Goal: Navigation & Orientation: Find specific page/section

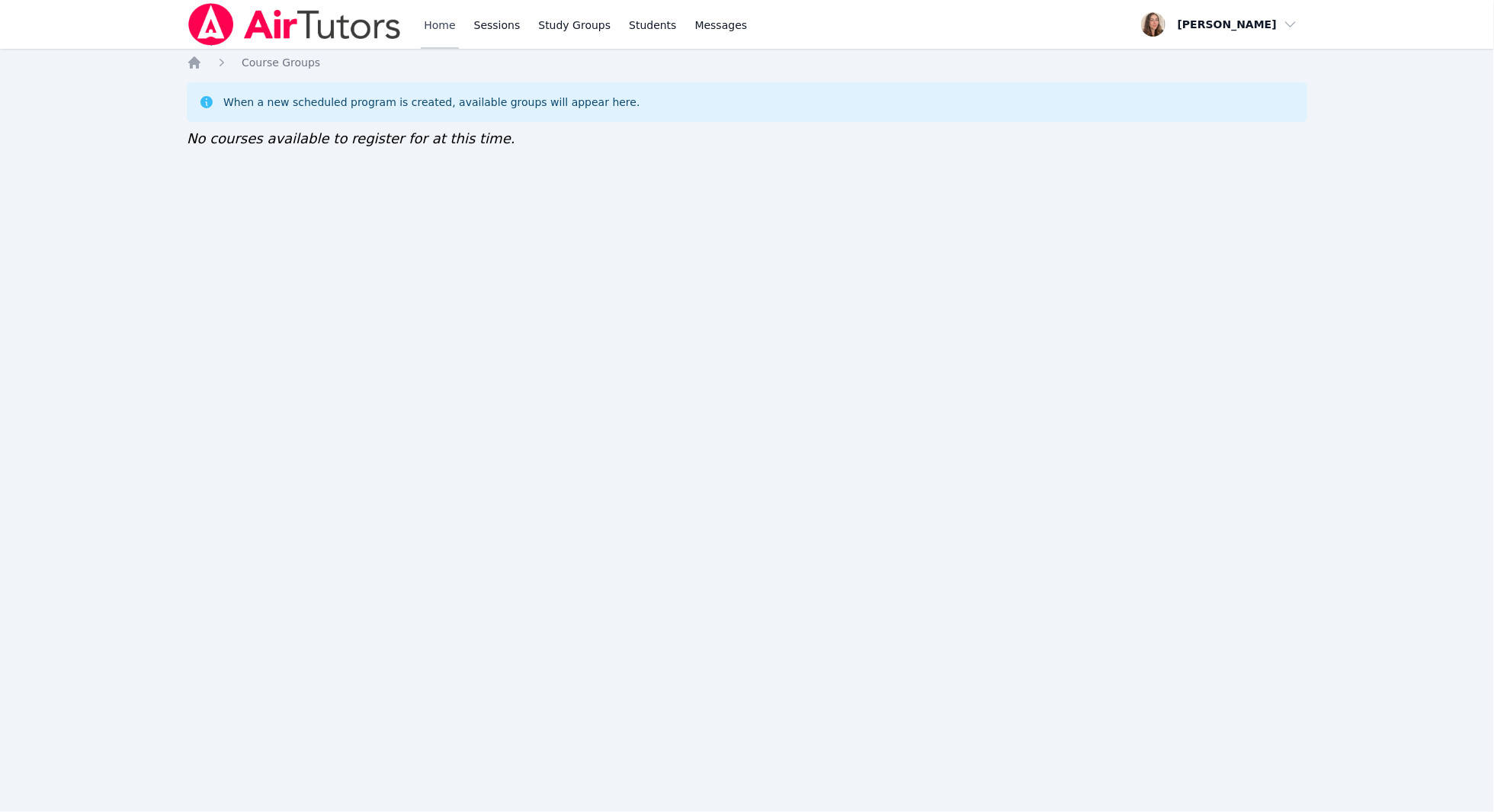
click at [452, 16] on link "Home" at bounding box center [439, 24] width 37 height 48
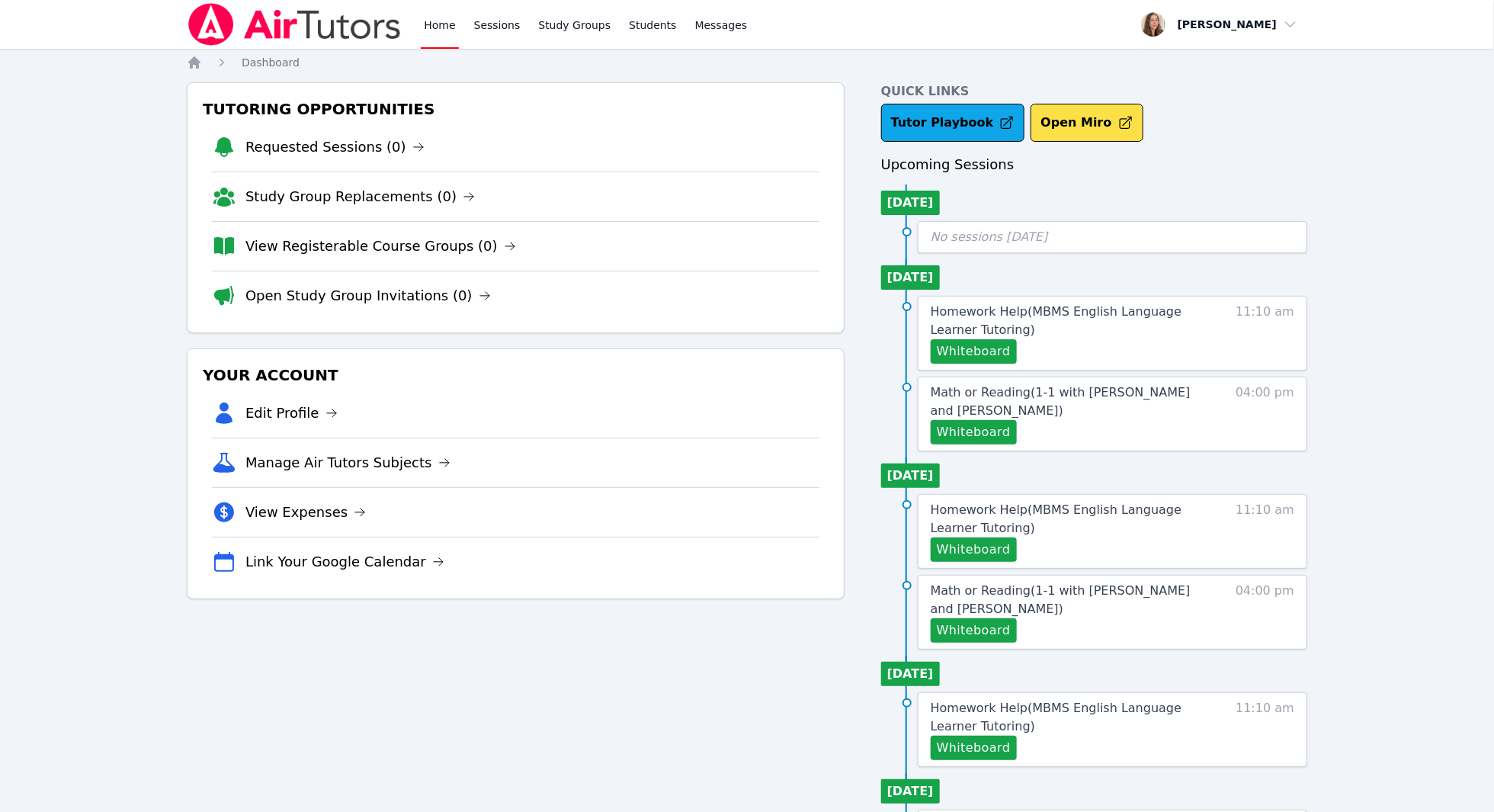
click at [434, 34] on link "Home" at bounding box center [439, 24] width 37 height 48
click at [412, 243] on link "View Registerable Course Groups (0)" at bounding box center [381, 246] width 271 height 21
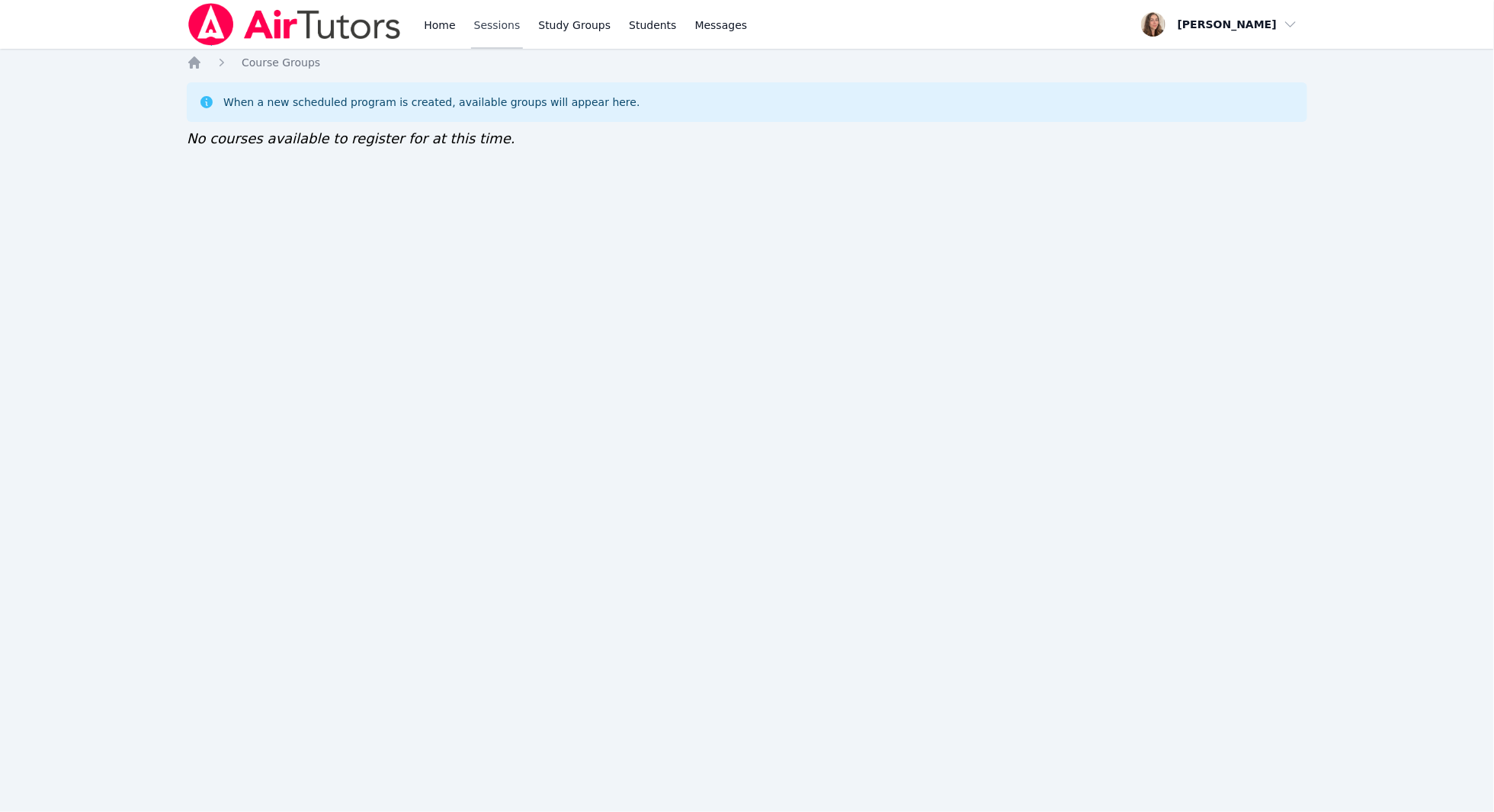
click at [498, 20] on link "Sessions" at bounding box center [498, 24] width 53 height 48
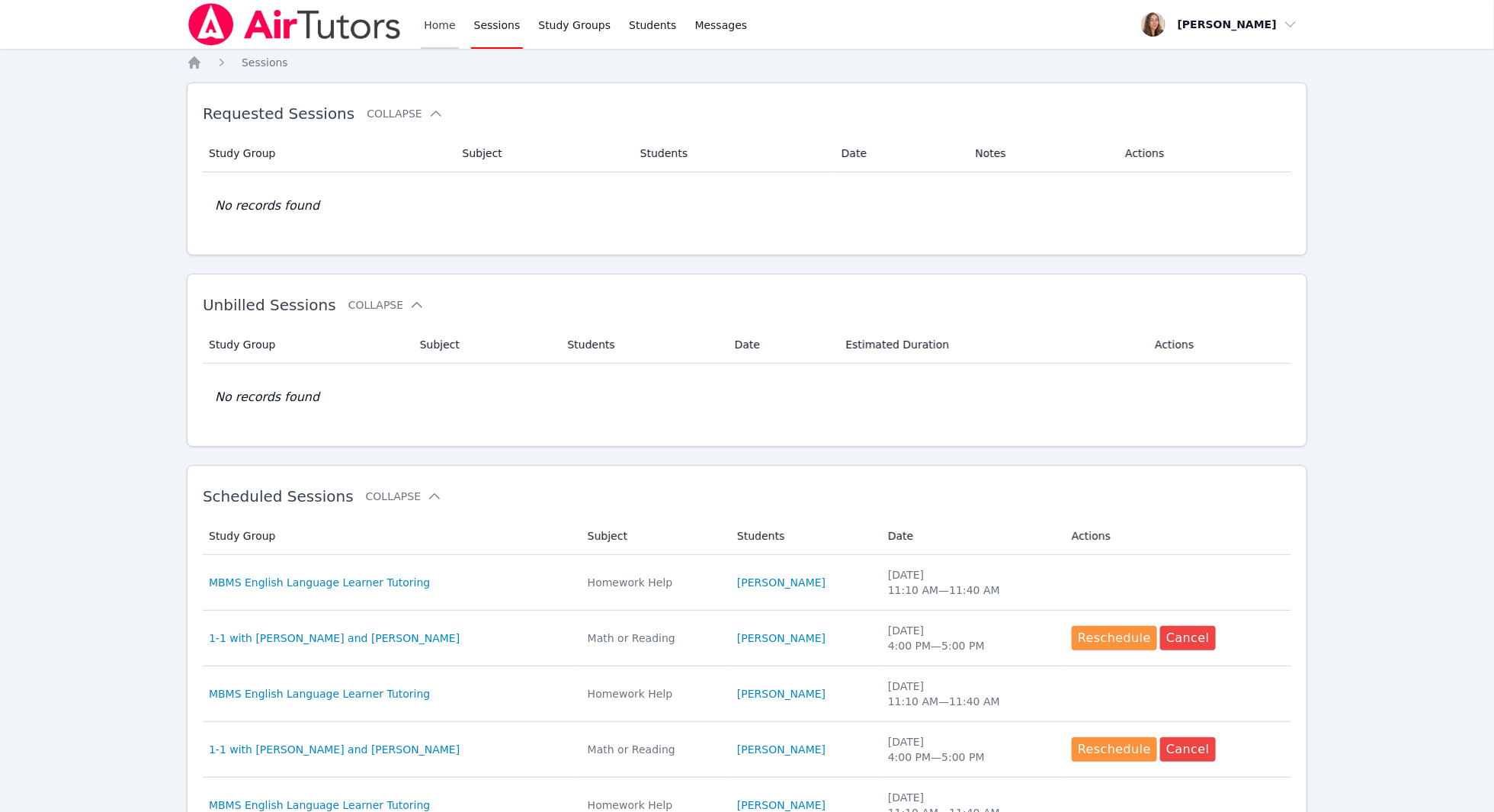
click at [434, 21] on link "Home" at bounding box center [439, 24] width 37 height 48
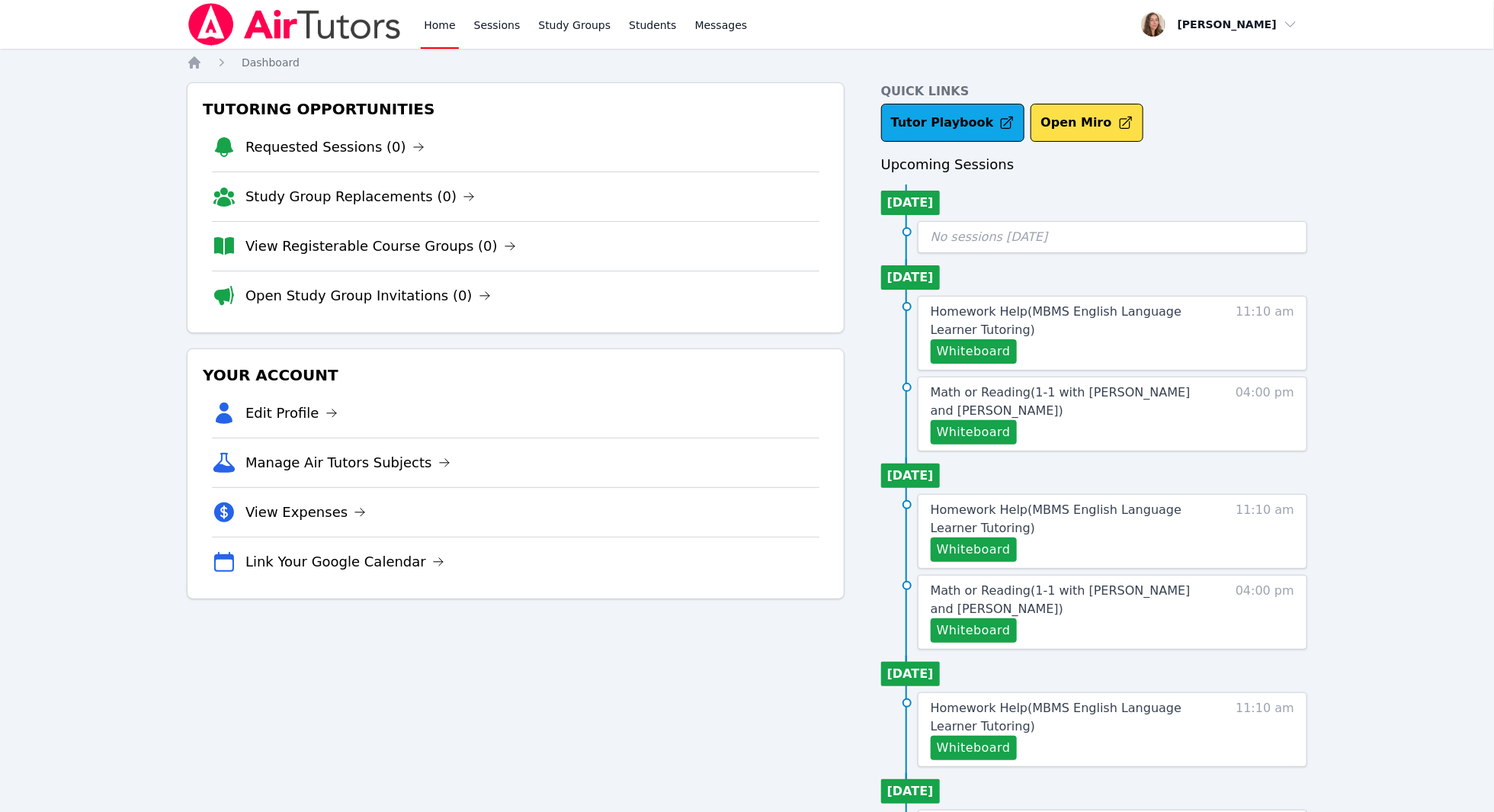
click at [434, 20] on link "Home" at bounding box center [439, 24] width 37 height 48
